Goal: Task Accomplishment & Management: Manage account settings

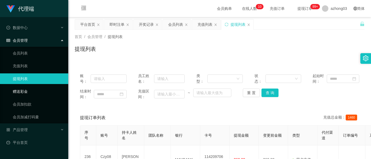
click at [28, 93] on link "赠送彩金" at bounding box center [38, 91] width 51 height 11
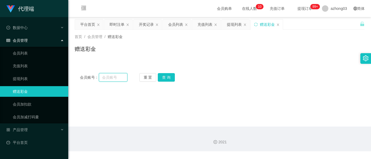
click at [115, 78] on input "text" at bounding box center [113, 77] width 29 height 9
paste input "0162577716"
type input "0162577716"
click at [162, 77] on button "查 询" at bounding box center [166, 77] width 17 height 9
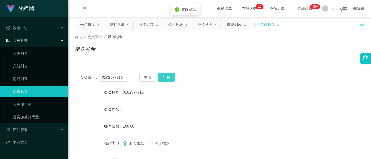
click at [162, 77] on button "查 询" at bounding box center [166, 77] width 17 height 9
click at [162, 77] on button "查 询" at bounding box center [169, 77] width 23 height 9
click at [162, 77] on button "查 询" at bounding box center [166, 77] width 17 height 9
click at [162, 77] on div "重 置 查 询" at bounding box center [162, 77] width 47 height 9
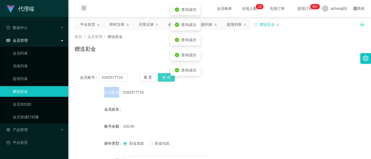
click at [162, 77] on button "查 询" at bounding box center [166, 77] width 17 height 9
click at [162, 77] on div "重 置 查 询" at bounding box center [162, 77] width 47 height 9
click at [162, 77] on button "查 询" at bounding box center [166, 77] width 17 height 9
click at [162, 77] on div "重 置 查 询" at bounding box center [162, 77] width 47 height 9
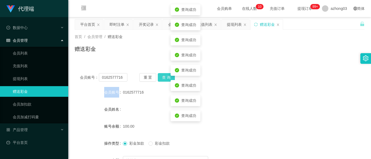
click at [162, 77] on button "查 询" at bounding box center [166, 77] width 17 height 9
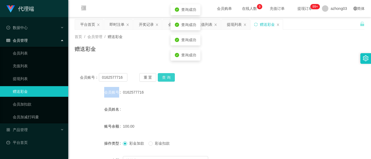
click at [162, 77] on button "查 询" at bounding box center [166, 77] width 17 height 9
click at [162, 77] on div "重 置 查 询" at bounding box center [162, 77] width 47 height 9
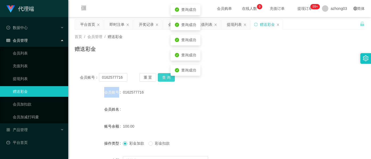
click at [162, 77] on button "查 询" at bounding box center [166, 77] width 17 height 9
click at [162, 77] on div "重 置 查 询" at bounding box center [162, 77] width 47 height 9
click at [162, 77] on button "查 询" at bounding box center [166, 77] width 17 height 9
click at [162, 77] on div "重 置 查 询" at bounding box center [162, 77] width 47 height 9
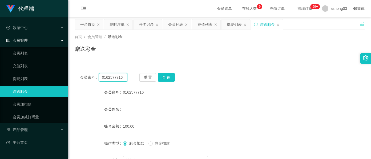
drag, startPoint x: 123, startPoint y: 79, endPoint x: 96, endPoint y: 77, distance: 27.0
click at [96, 77] on div "会员账号： 0162577716" at bounding box center [103, 77] width 47 height 9
drag, startPoint x: 120, startPoint y: 25, endPoint x: 121, endPoint y: 31, distance: 6.7
click at [120, 25] on div "即时注单" at bounding box center [116, 24] width 15 height 10
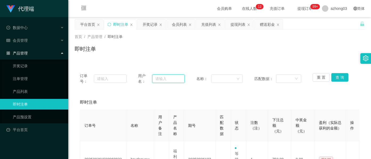
click at [167, 79] on input "text" at bounding box center [168, 79] width 32 height 9
paste input "0162577716"
type input "0162577716"
click at [333, 77] on button "查 询" at bounding box center [339, 77] width 17 height 9
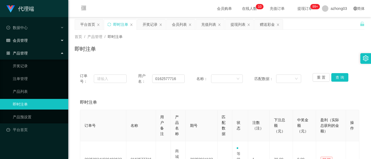
click at [27, 42] on div "会员管理" at bounding box center [34, 40] width 68 height 11
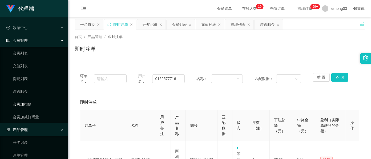
click at [27, 103] on link "会员加扣款" at bounding box center [38, 104] width 51 height 11
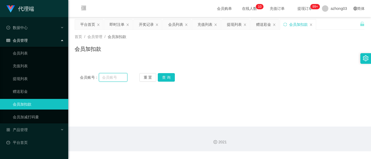
click at [117, 77] on input "text" at bounding box center [113, 77] width 29 height 9
paste input "0162577716"
type input "0162577716"
click at [167, 77] on button "查 询" at bounding box center [166, 77] width 17 height 9
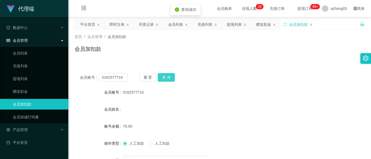
scroll to position [35, 0]
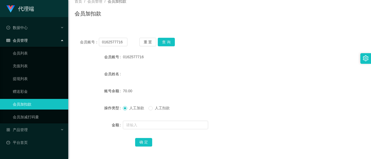
click at [139, 110] on span "人工加款" at bounding box center [136, 108] width 19 height 4
drag, startPoint x: 121, startPoint y: 43, endPoint x: 94, endPoint y: 45, distance: 27.5
click at [94, 45] on div "会员账号： 0162577716" at bounding box center [103, 42] width 47 height 9
click at [169, 42] on button "查 询" at bounding box center [166, 42] width 17 height 9
click at [169, 43] on button "查 询" at bounding box center [166, 42] width 17 height 9
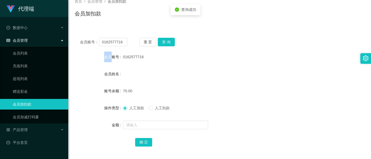
click at [169, 43] on div "重 置 查 询" at bounding box center [162, 42] width 47 height 9
click at [169, 43] on button "查 询" at bounding box center [166, 42] width 17 height 9
drag, startPoint x: 168, startPoint y: 43, endPoint x: 168, endPoint y: 46, distance: 2.8
click at [168, 45] on button "查 询" at bounding box center [166, 42] width 17 height 9
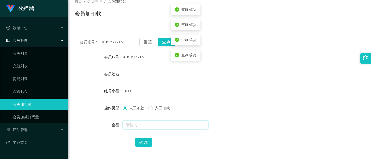
click at [144, 127] on input "text" at bounding box center [165, 125] width 85 height 9
type input "60"
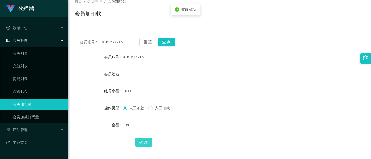
click at [144, 144] on button "确 定" at bounding box center [143, 142] width 17 height 9
